Goal: Task Accomplishment & Management: Complete application form

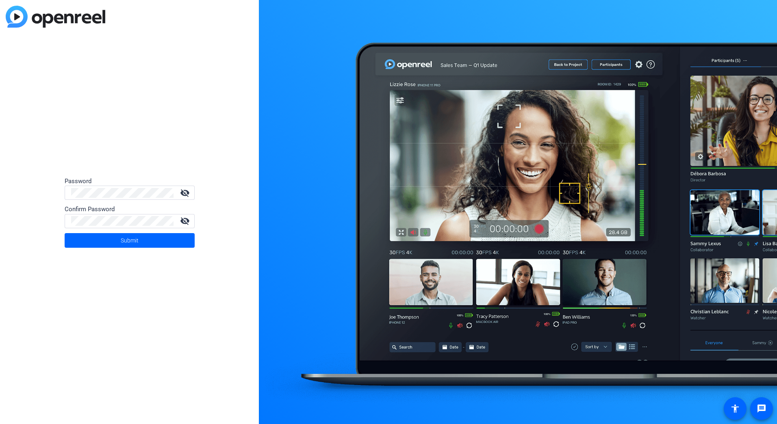
click at [136, 199] on div at bounding box center [122, 193] width 102 height 14
click at [185, 188] on mat-icon "visibility_off" at bounding box center [184, 193] width 19 height 10
click at [184, 193] on mat-icon "visibility" at bounding box center [184, 193] width 19 height 10
click at [154, 198] on div at bounding box center [122, 193] width 102 height 14
click at [154, 226] on div at bounding box center [122, 221] width 102 height 14
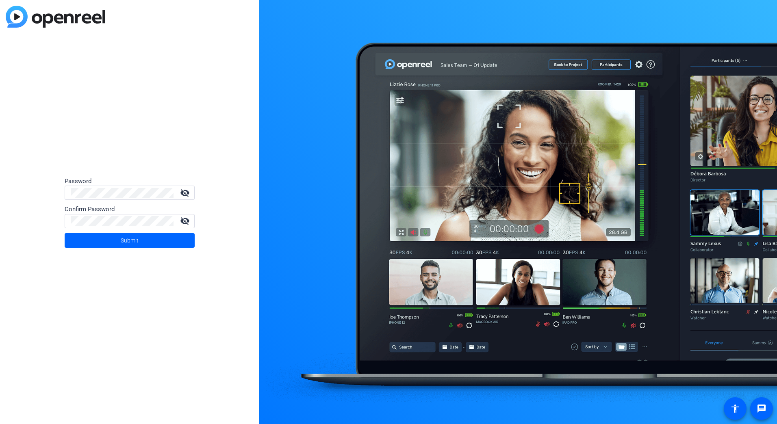
click at [186, 222] on mat-icon "visibility_off" at bounding box center [184, 221] width 19 height 10
click at [145, 238] on span at bounding box center [130, 240] width 130 height 19
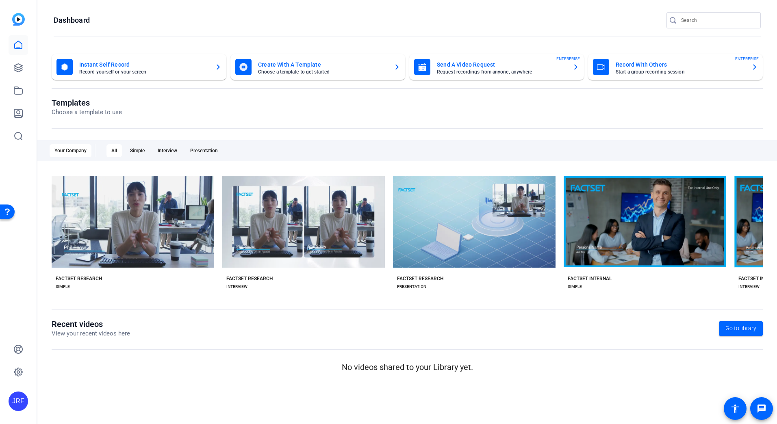
click at [13, 398] on div "JRF" at bounding box center [18, 401] width 19 height 19
click at [299, 367] on div at bounding box center [388, 212] width 777 height 424
